Goal: Entertainment & Leisure: Consume media (video, audio)

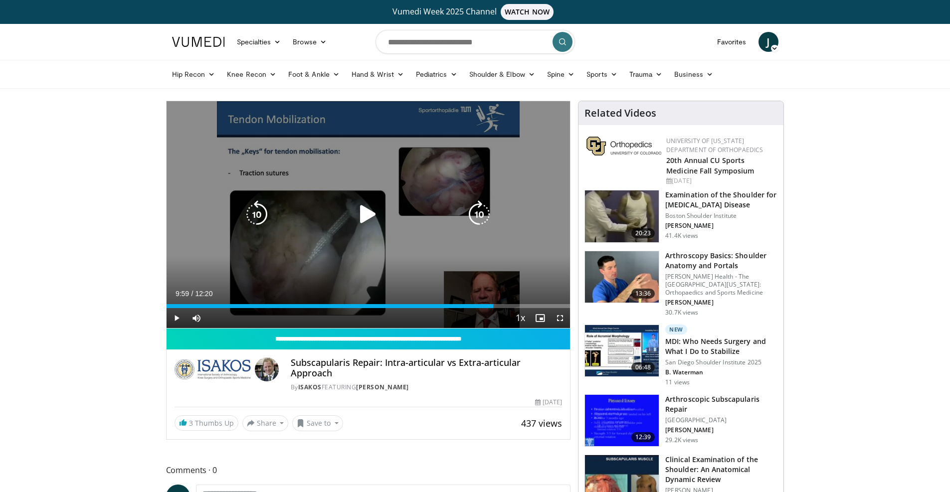
click at [373, 210] on icon "Video Player" at bounding box center [368, 214] width 28 height 28
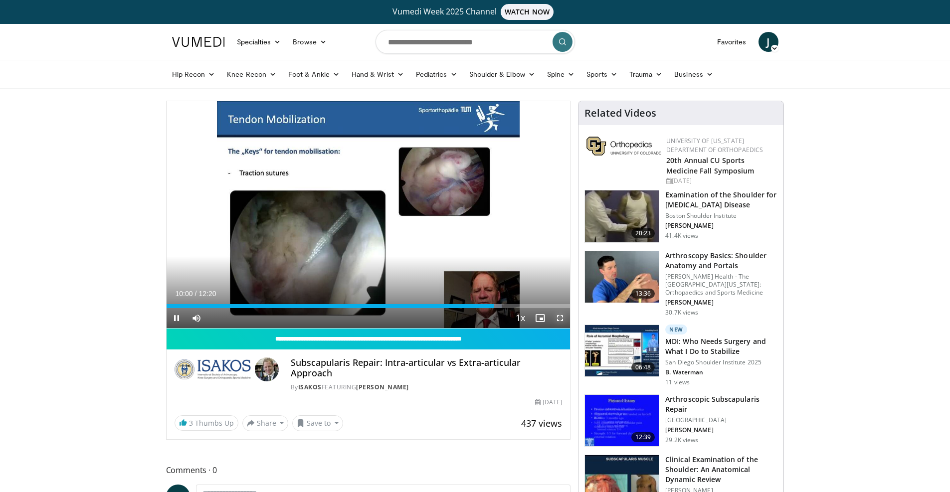
click at [559, 318] on span "Video Player" at bounding box center [560, 318] width 20 height 20
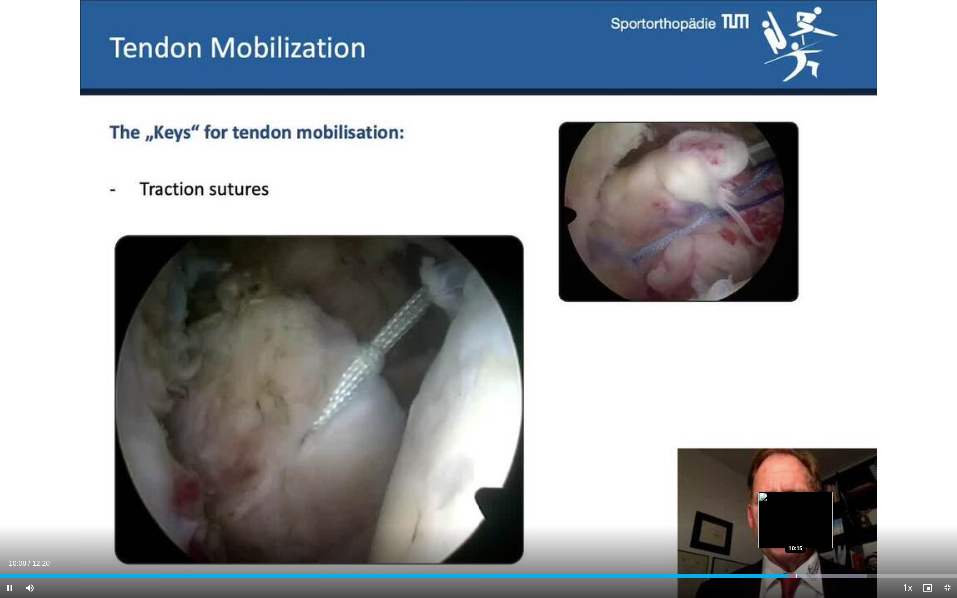
click at [794, 575] on div "Loaded : 90.56% 10:08 10:15" at bounding box center [478, 576] width 957 height 4
click at [823, 572] on div "Loaded : 93.27% 10:30 10:36" at bounding box center [478, 572] width 957 height 9
click at [835, 572] on div "Loaded : 94.62% 10:37 10:46" at bounding box center [478, 572] width 957 height 9
click at [820, 573] on div "Loaded : 95.97% 10:46 10:34" at bounding box center [478, 572] width 957 height 9
click at [825, 573] on div "Loaded : 95.97% 10:35 10:37" at bounding box center [478, 572] width 957 height 9
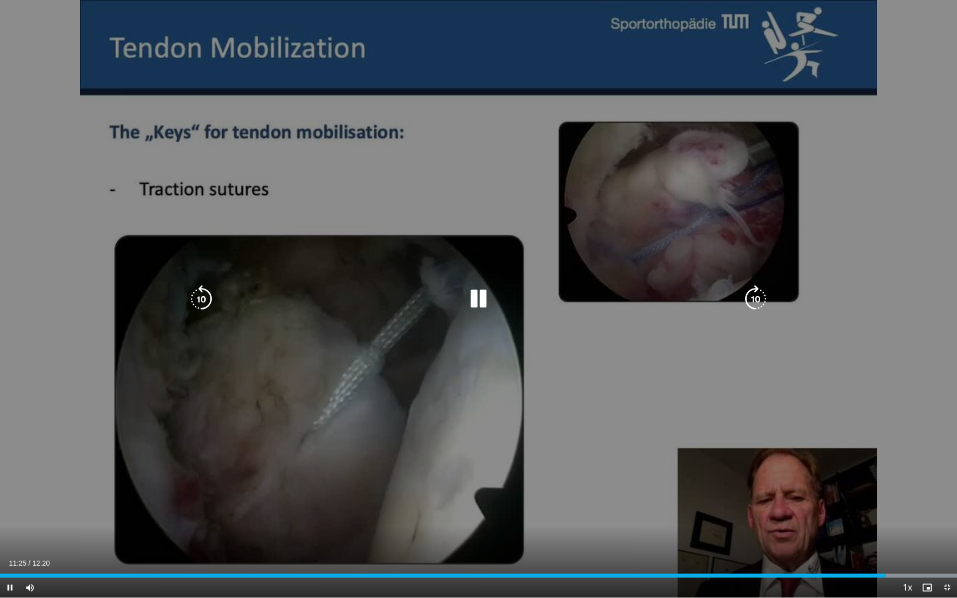
click at [487, 304] on icon "Video Player" at bounding box center [479, 299] width 28 height 28
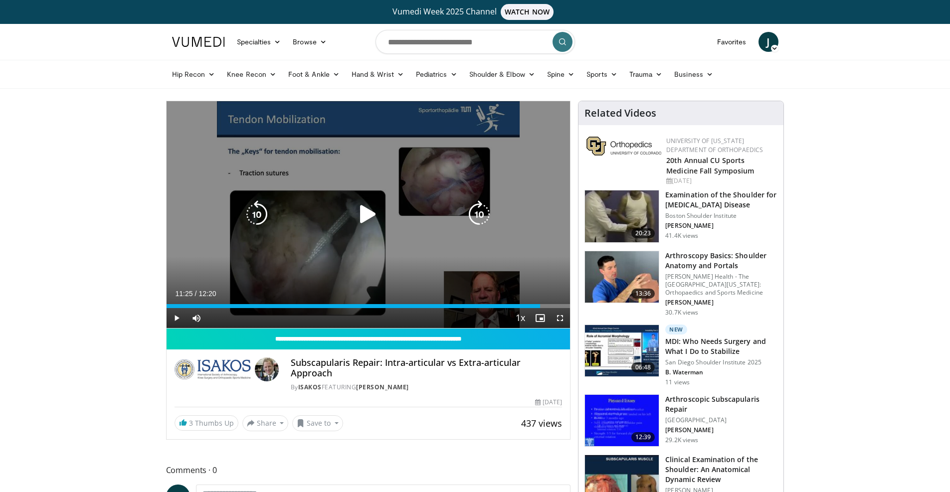
click at [366, 211] on icon "Video Player" at bounding box center [368, 214] width 28 height 28
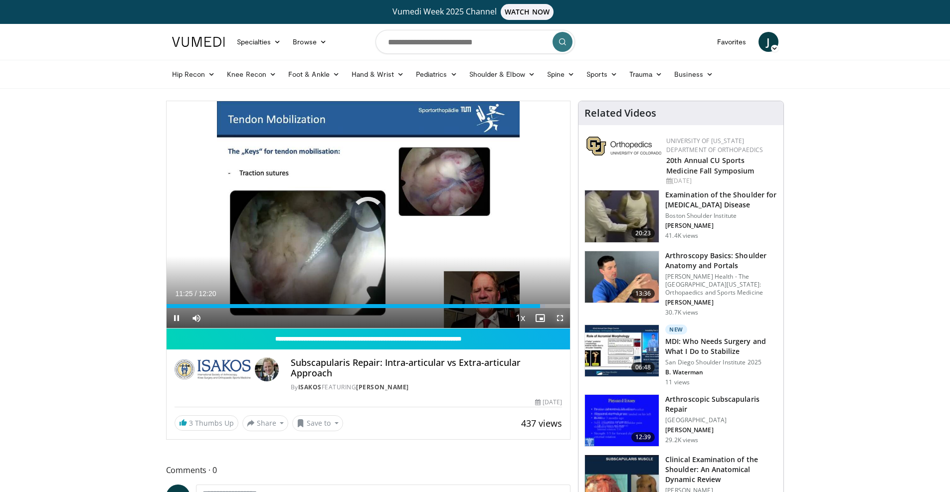
click at [565, 318] on span "Video Player" at bounding box center [560, 318] width 20 height 20
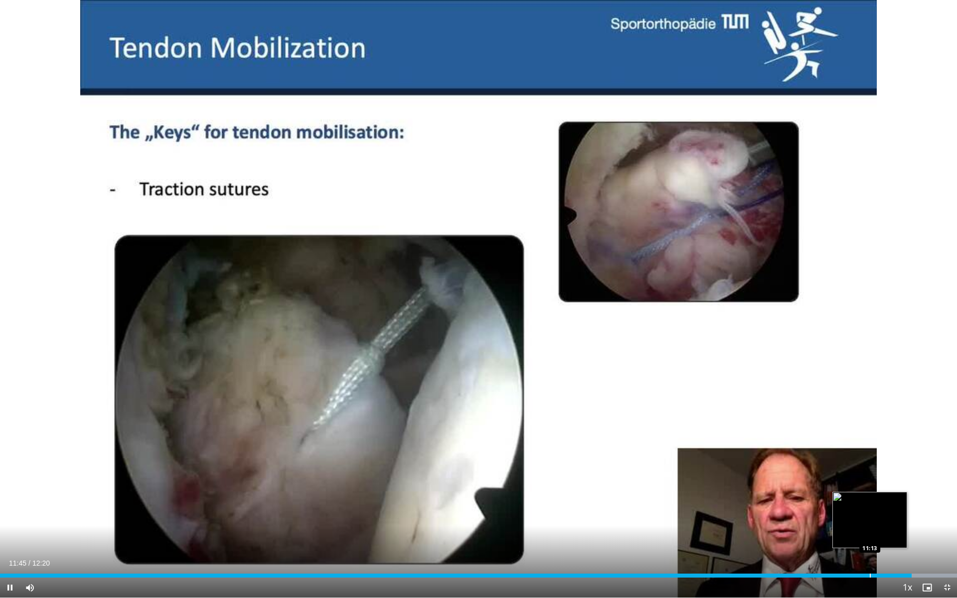
click at [870, 574] on div "Progress Bar" at bounding box center [870, 576] width 1 height 4
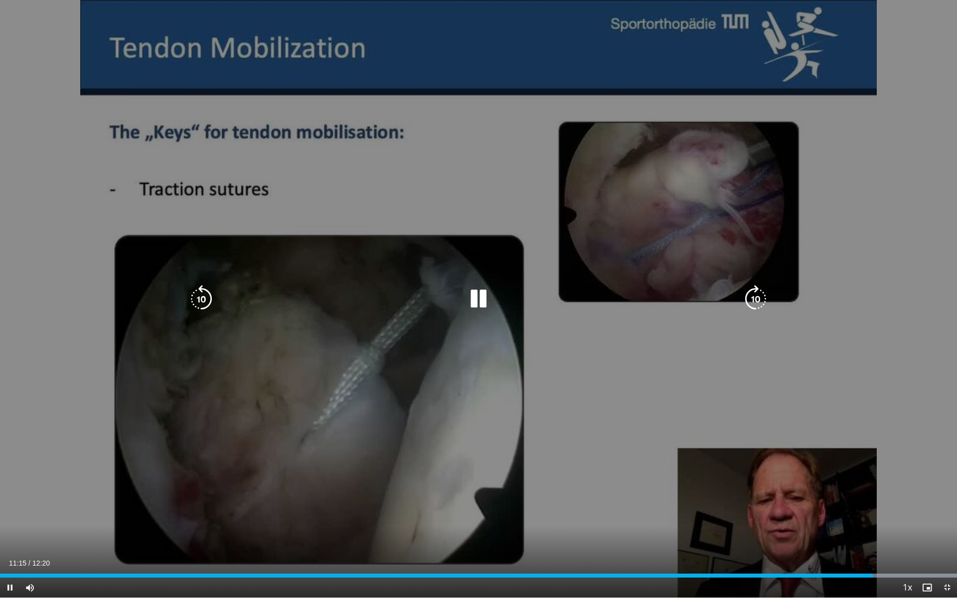
click at [838, 438] on div "10 seconds Tap to unmute" at bounding box center [478, 299] width 957 height 598
click at [785, 398] on div "10 seconds Tap to unmute" at bounding box center [478, 299] width 957 height 598
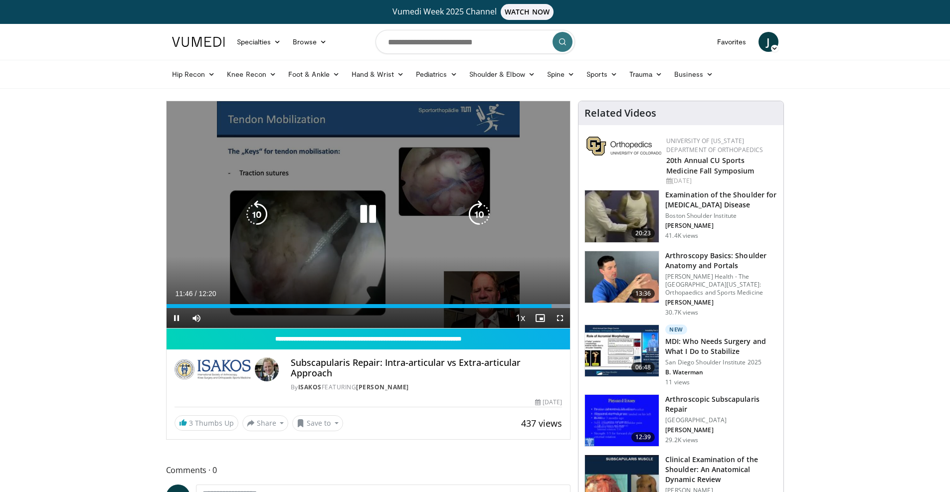
click at [365, 214] on icon "Video Player" at bounding box center [368, 214] width 28 height 28
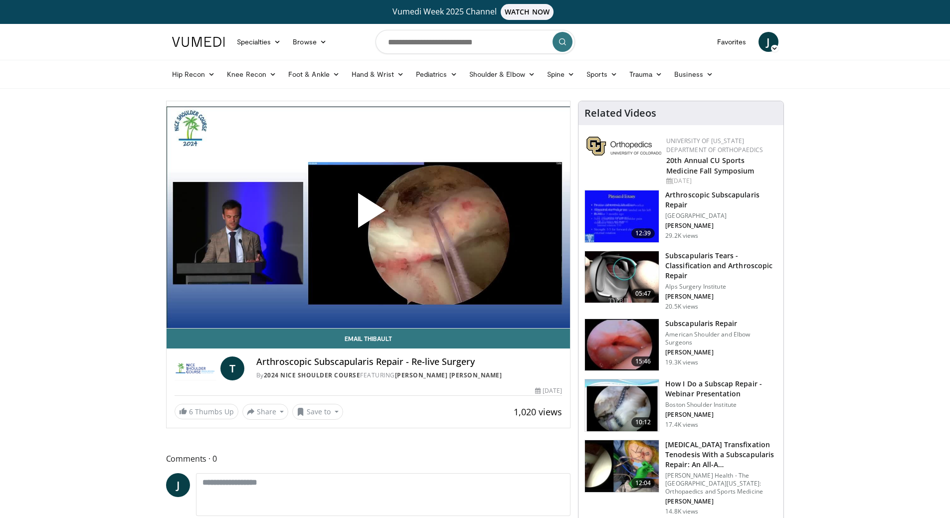
click at [368, 214] on span "Video Player" at bounding box center [368, 214] width 0 height 0
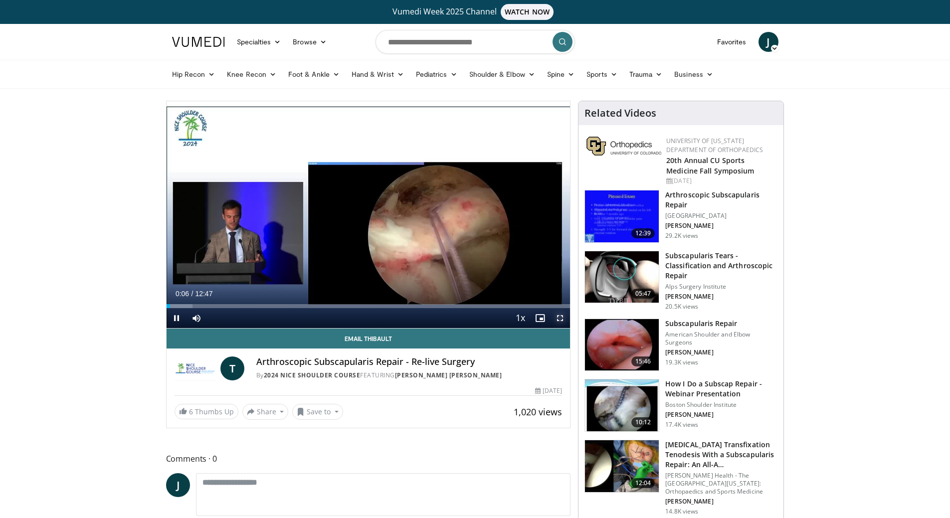
click at [560, 318] on span "Video Player" at bounding box center [560, 318] width 20 height 20
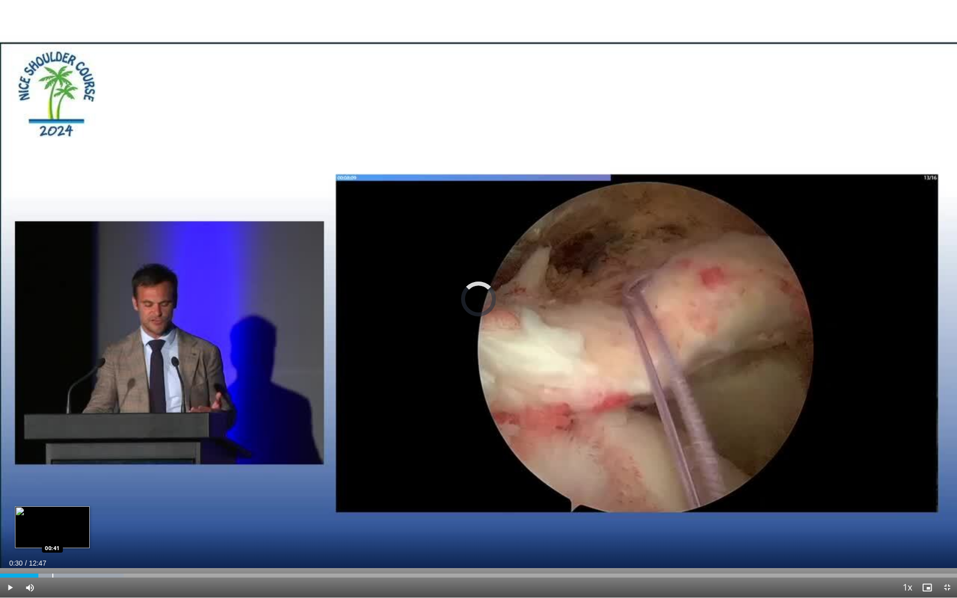
click at [52, 517] on div "Loaded : 12.92% 00:41 00:41" at bounding box center [478, 572] width 957 height 9
click at [68, 517] on div "Progress Bar" at bounding box center [68, 576] width 1 height 4
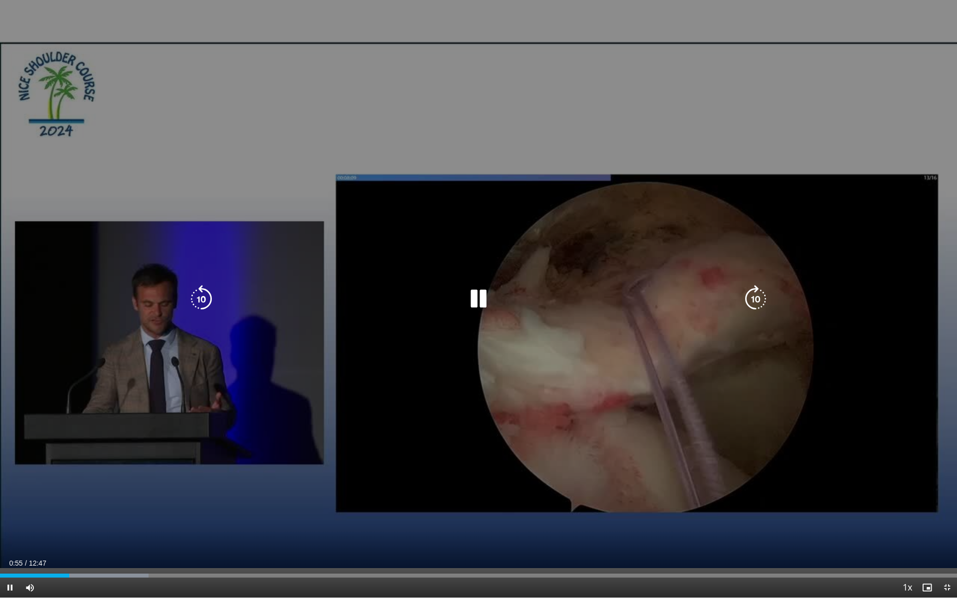
click at [486, 304] on icon "Video Player" at bounding box center [479, 299] width 28 height 28
